Goal: Information Seeking & Learning: Learn about a topic

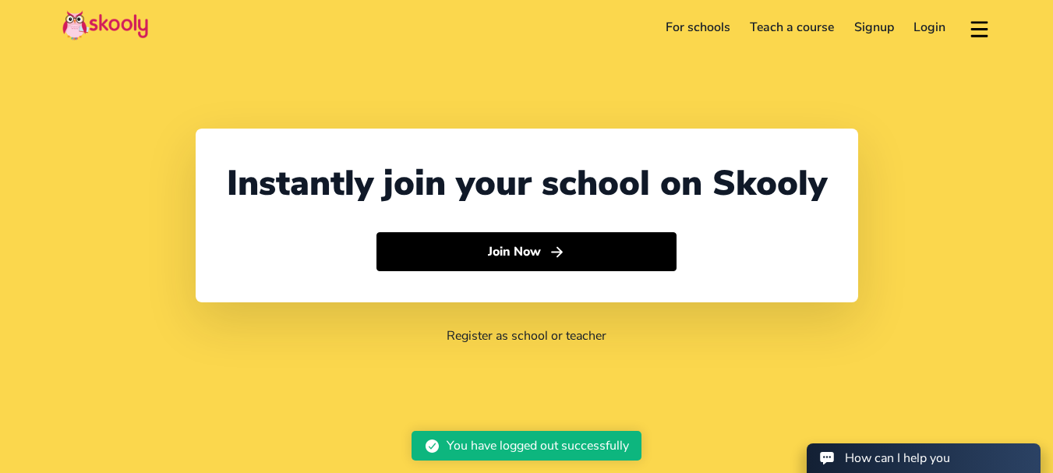
select select "91"
select select "[GEOGRAPHIC_DATA]"
select select "[GEOGRAPHIC_DATA]/[GEOGRAPHIC_DATA]"
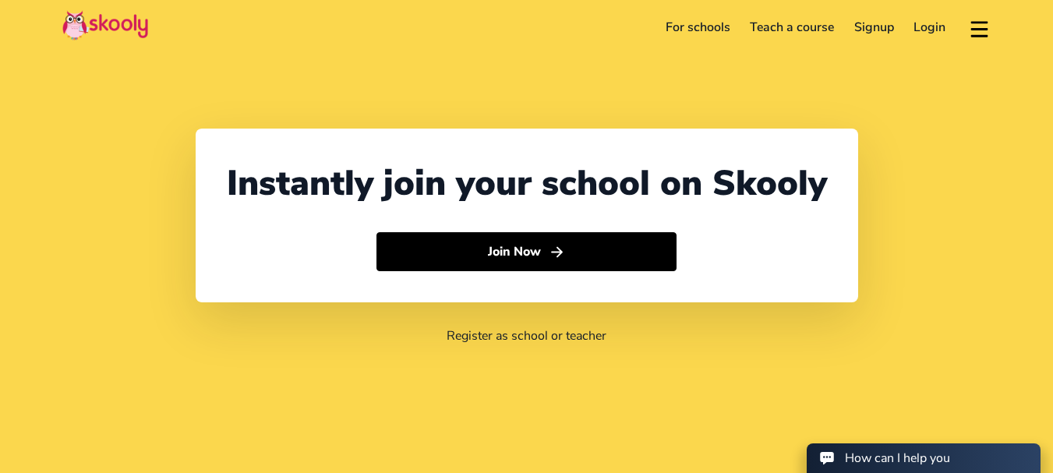
click at [689, 30] on link "For schools" at bounding box center [698, 27] width 85 height 25
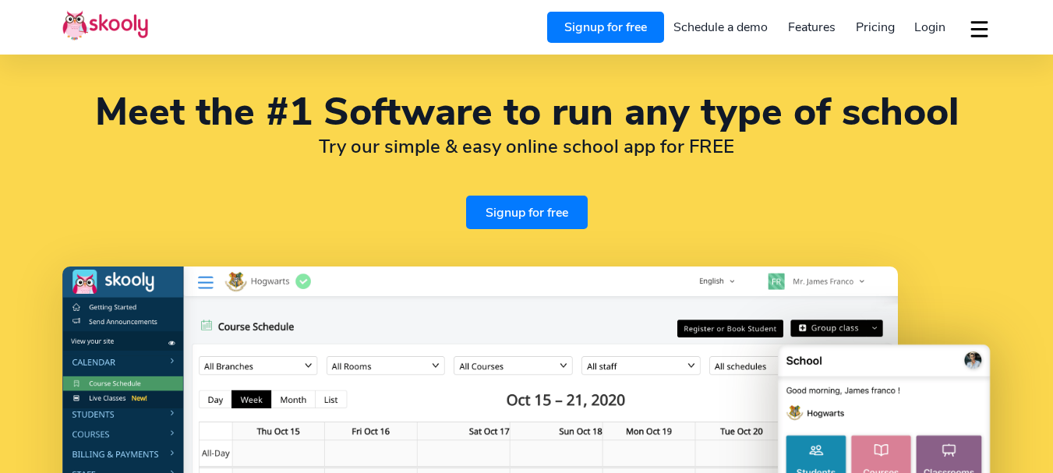
select select "en"
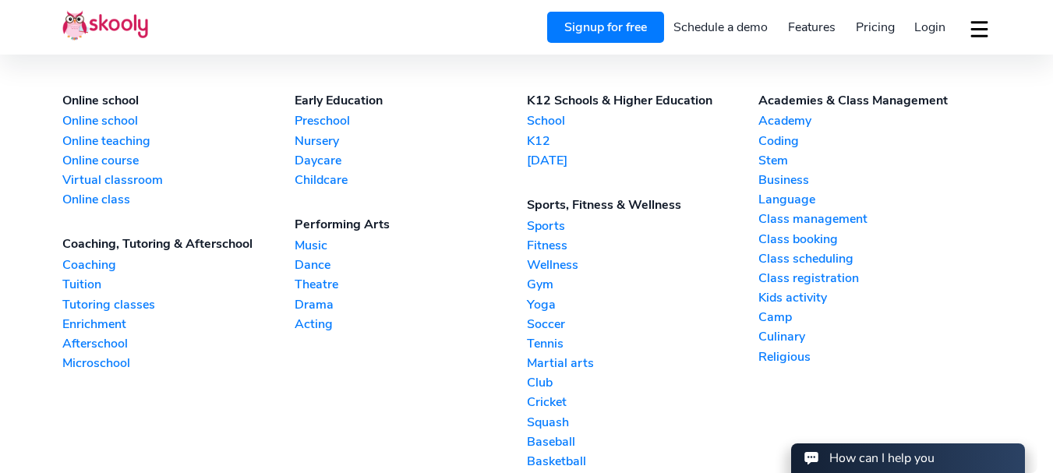
scroll to position [3484, 0]
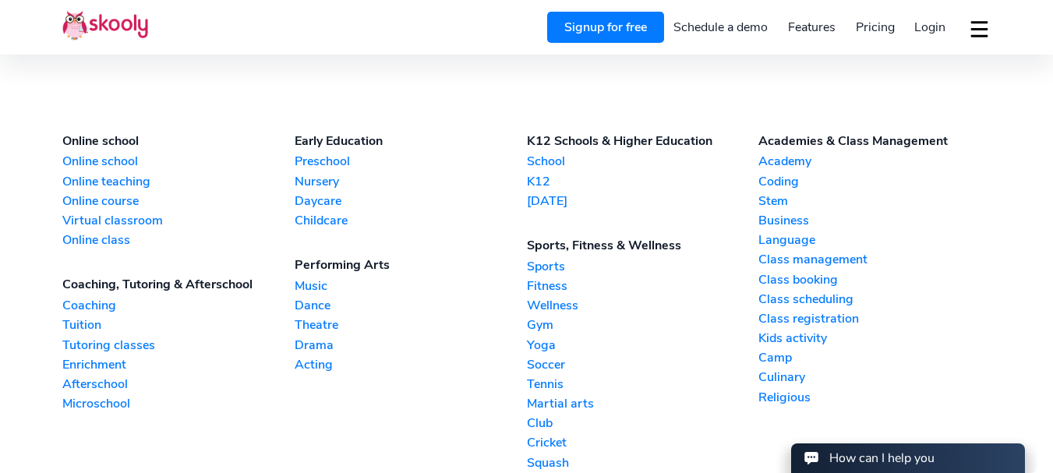
select select "91"
select select "[GEOGRAPHIC_DATA]"
select select "[GEOGRAPHIC_DATA]/[GEOGRAPHIC_DATA]"
click at [101, 153] on link "Online school" at bounding box center [178, 161] width 232 height 17
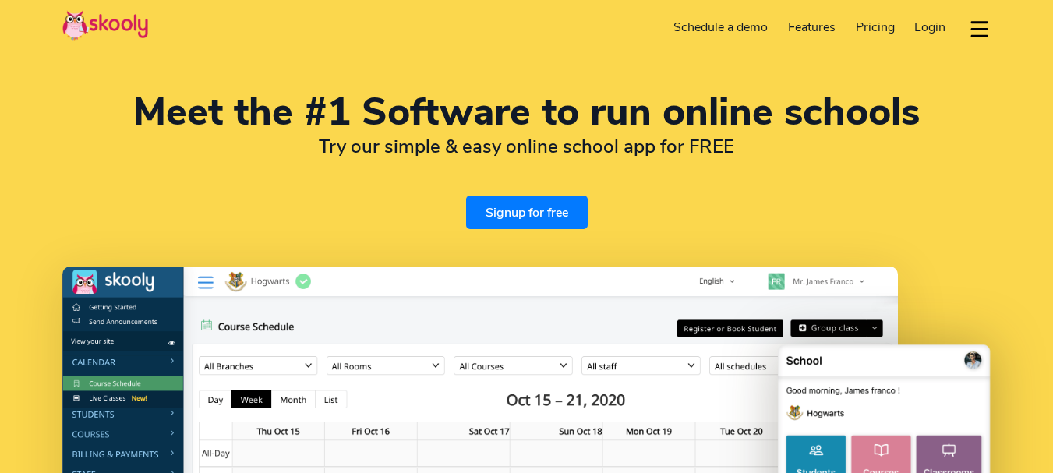
select select "en"
select select "91"
select select "[GEOGRAPHIC_DATA]"
select select "[GEOGRAPHIC_DATA]/[GEOGRAPHIC_DATA]"
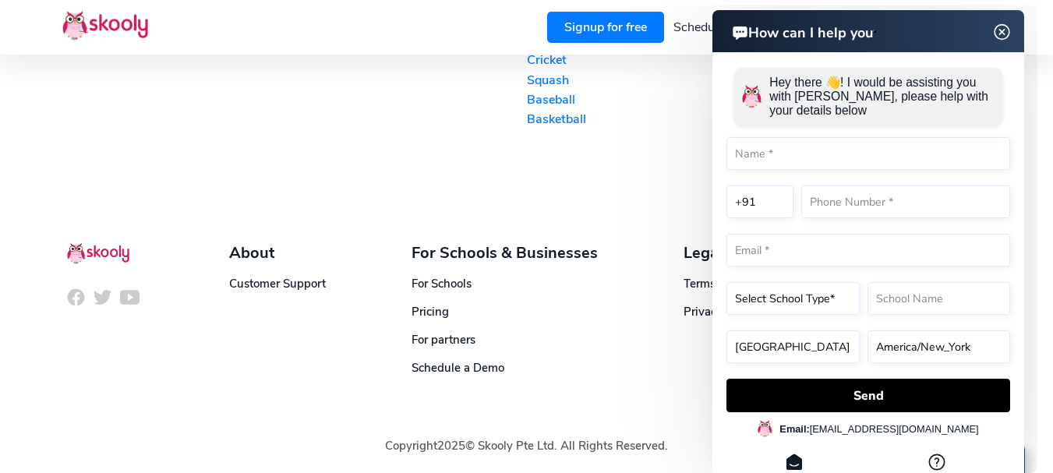
scroll to position [3467, 0]
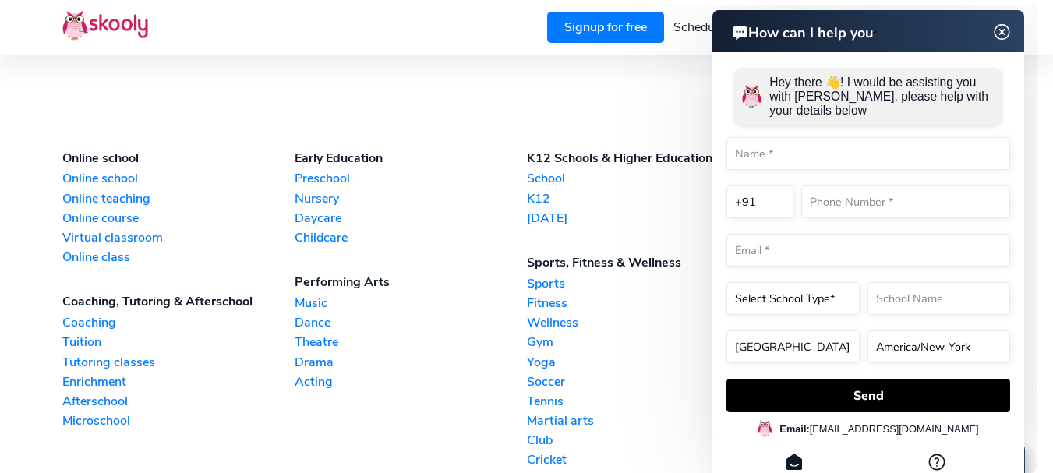
click at [80, 322] on link "Coaching" at bounding box center [178, 322] width 232 height 17
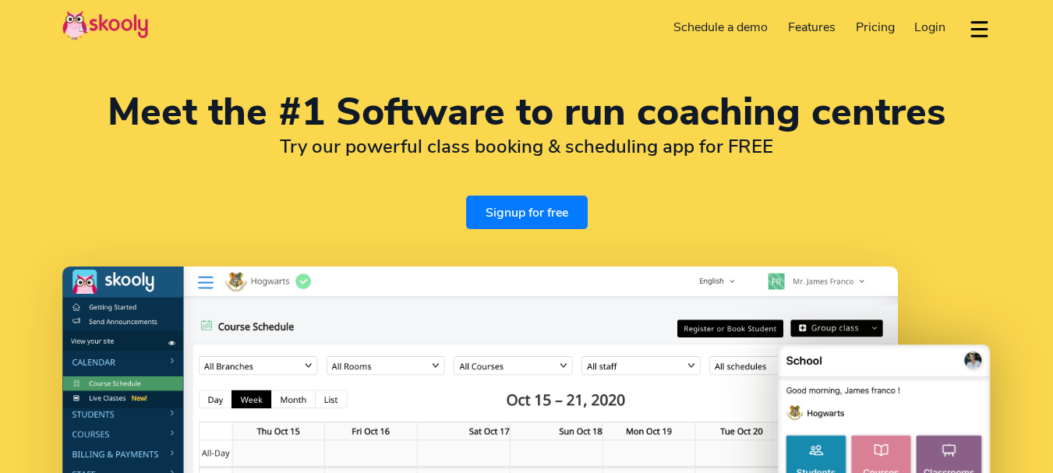
select select "en"
select select "91"
select select "[GEOGRAPHIC_DATA]"
select select "[GEOGRAPHIC_DATA]/[GEOGRAPHIC_DATA]"
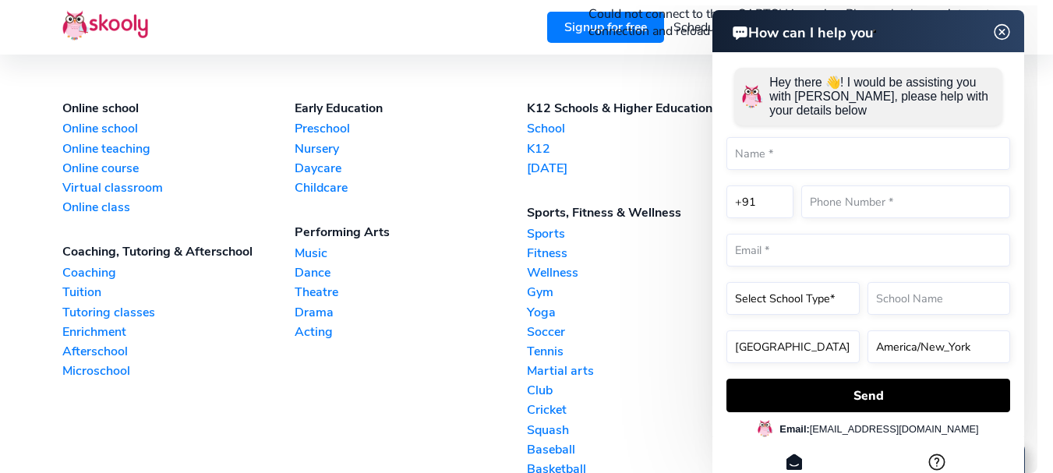
scroll to position [3503, 0]
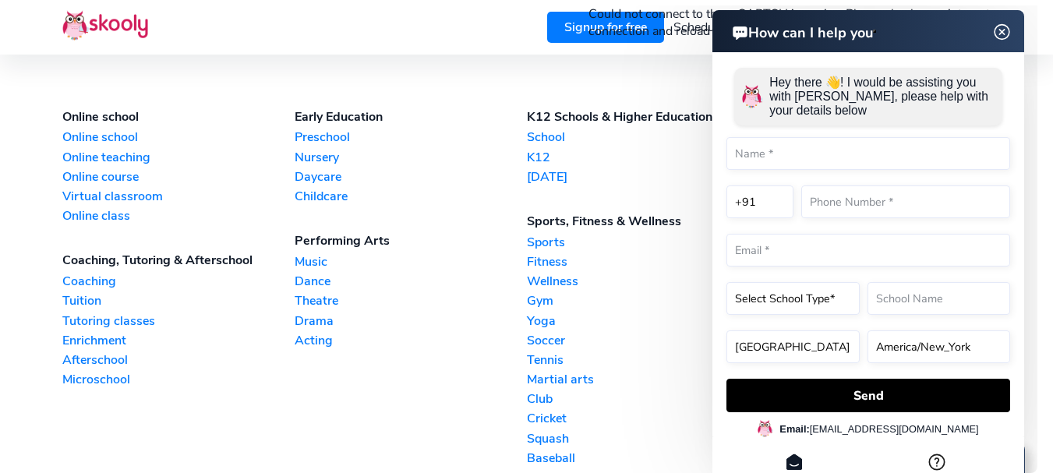
click at [1001, 30] on img at bounding box center [1003, 32] width 30 height 19
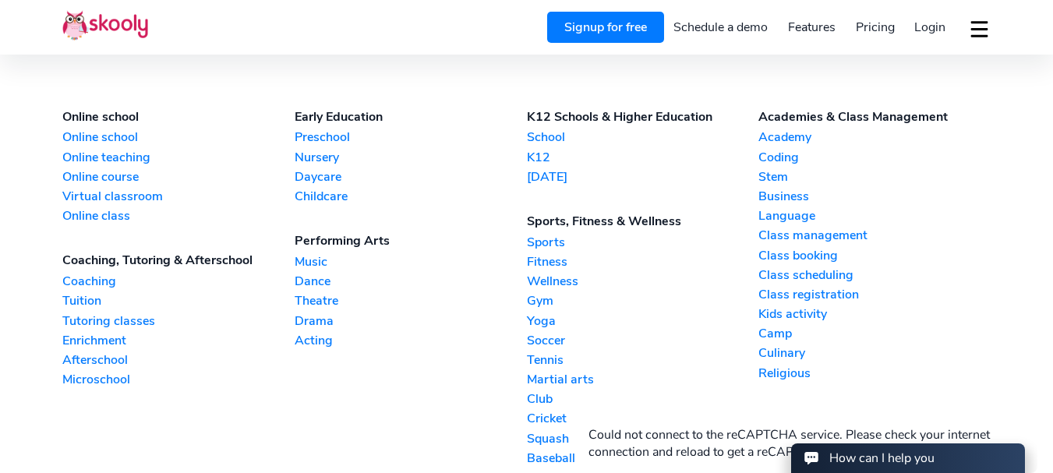
click at [768, 372] on link "Religious" at bounding box center [874, 373] width 232 height 17
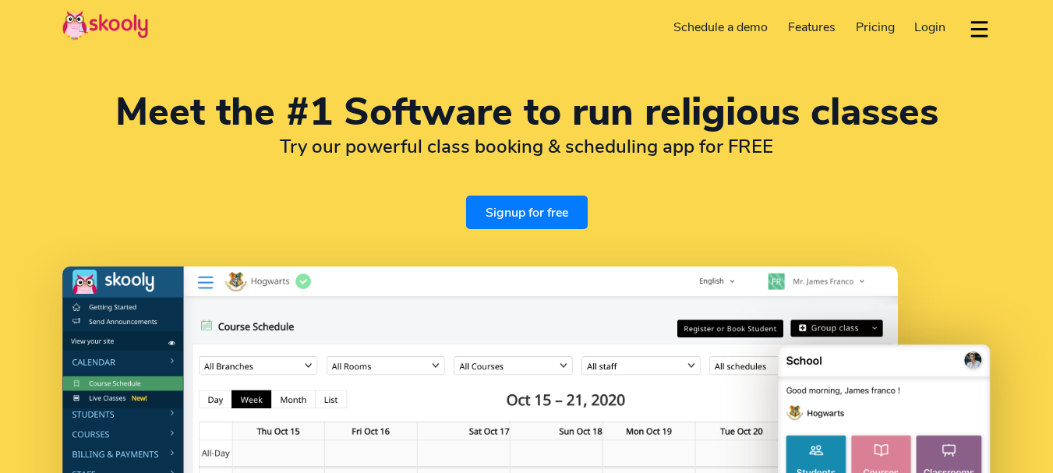
select select "en"
select select "91"
select select "[GEOGRAPHIC_DATA]"
select select "[GEOGRAPHIC_DATA]/[GEOGRAPHIC_DATA]"
